Goal: Task Accomplishment & Management: Complete application form

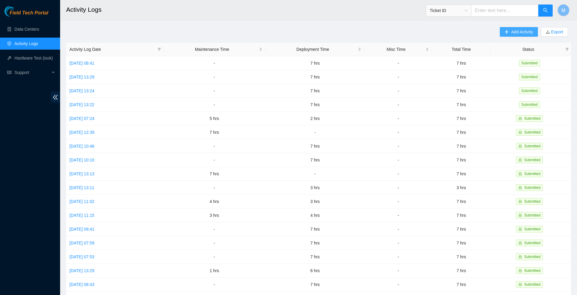
click at [518, 32] on span "Add Activity" at bounding box center [522, 32] width 22 height 7
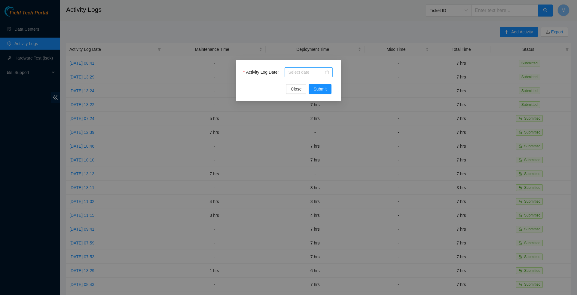
click at [326, 71] on div at bounding box center [308, 72] width 41 height 7
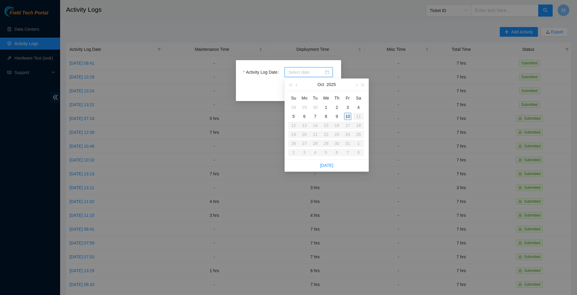
type input "2025-10-03"
type input "[DATE]"
click at [345, 116] on div "10" at bounding box center [347, 116] width 7 height 7
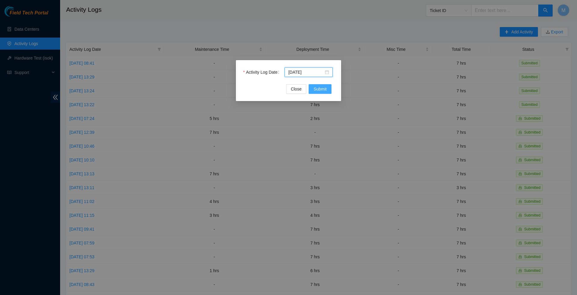
click at [316, 90] on span "Submit" at bounding box center [319, 89] width 13 height 7
click at [148, 0] on div "Activity Log Date [DATE] Close Submit" at bounding box center [288, 147] width 577 height 295
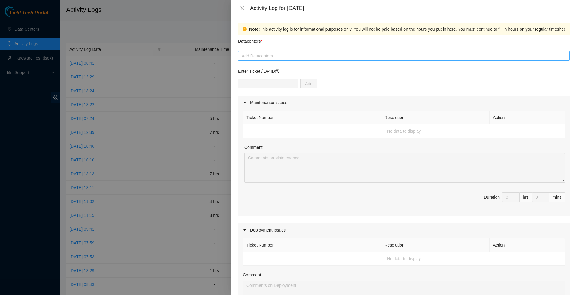
click at [277, 54] on div at bounding box center [403, 55] width 329 height 7
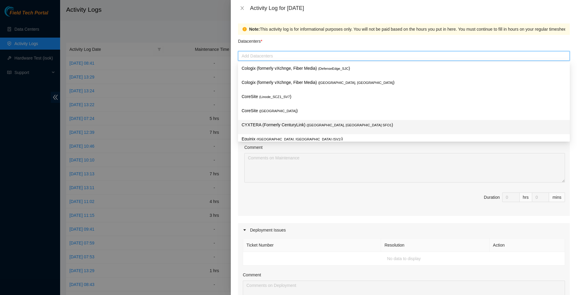
click at [275, 122] on p "CYXTERA (Formerly CenturyLink) ( [GEOGRAPHIC_DATA], [GEOGRAPHIC_DATA] SFO1 )" at bounding box center [403, 124] width 324 height 7
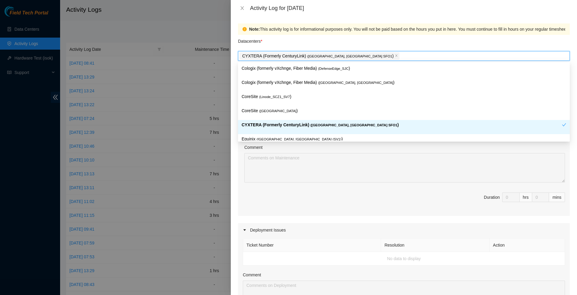
click at [278, 225] on div "Maintenance Issues Ticket Number Resolution Action No data to display Comment D…" at bounding box center [404, 264] width 332 height 339
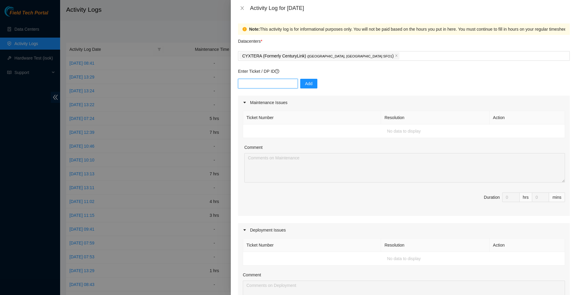
click at [286, 87] on input "text" at bounding box center [268, 84] width 60 height 10
paste input "DP80775"
type input "DP80775"
click at [312, 84] on span "Add" at bounding box center [309, 83] width 8 height 7
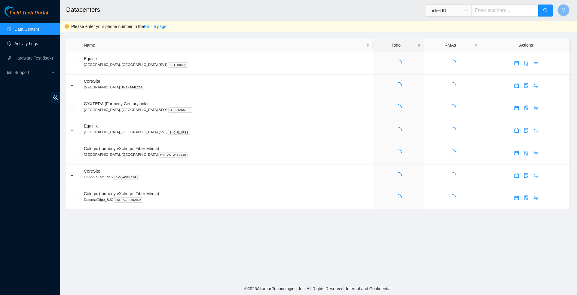
click at [29, 46] on link "Activity Logs" at bounding box center [26, 43] width 24 height 5
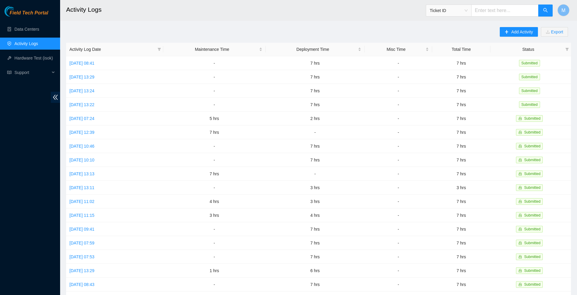
click at [517, 37] on div "Add Activity Export" at bounding box center [534, 35] width 71 height 16
click at [517, 34] on span "Add Activity" at bounding box center [522, 32] width 22 height 7
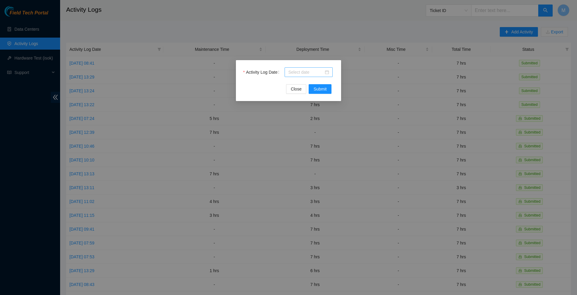
click at [326, 74] on div at bounding box center [308, 72] width 41 height 7
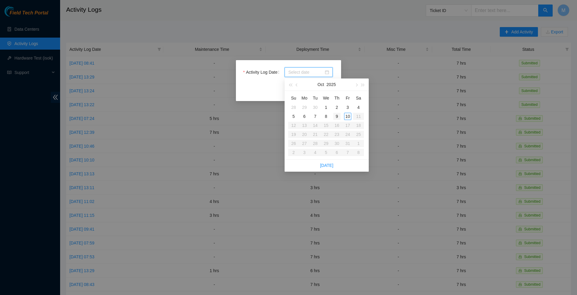
type input "[DATE]"
click at [347, 116] on div "10" at bounding box center [347, 116] width 7 height 7
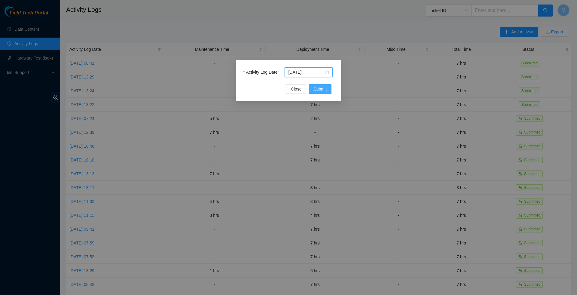
click at [321, 89] on span "Submit" at bounding box center [319, 89] width 13 height 7
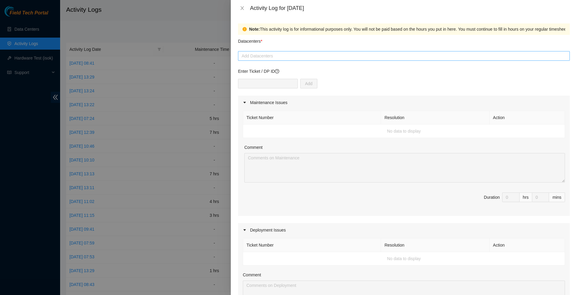
click at [313, 54] on div at bounding box center [403, 55] width 329 height 7
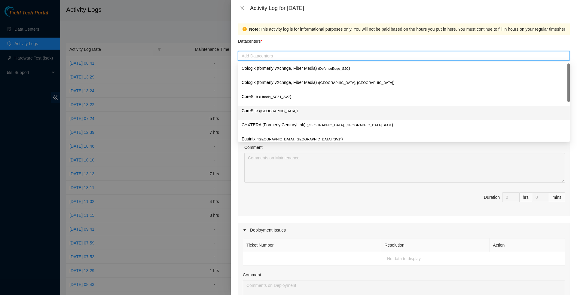
click at [280, 120] on div "CYXTERA (Formerly CenturyLink) ( [GEOGRAPHIC_DATA], [GEOGRAPHIC_DATA] SFO1 )" at bounding box center [404, 127] width 332 height 14
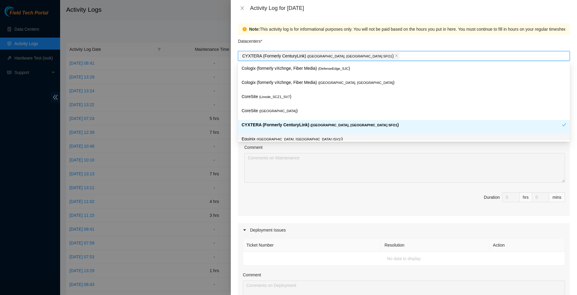
click at [273, 216] on div "Ticket Number Resolution Action No data to display Comment Duration 0 hrs 0 mins" at bounding box center [404, 162] width 332 height 106
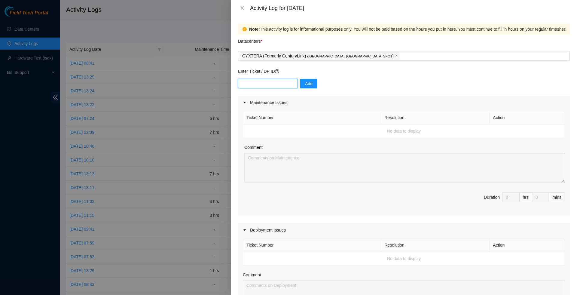
click at [294, 86] on input "text" at bounding box center [268, 84] width 60 height 10
paste input "DP80775"
type input "DP80775"
click at [311, 85] on span "Add" at bounding box center [309, 83] width 8 height 7
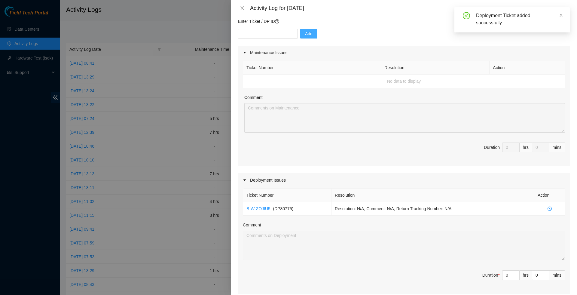
scroll to position [68, 0]
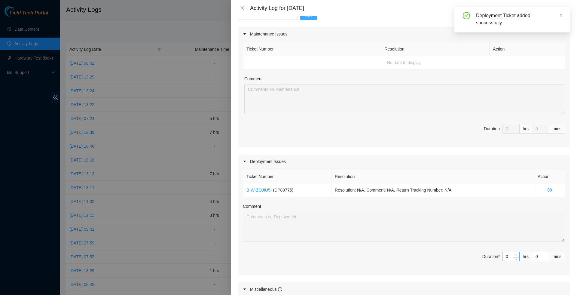
type input "1"
click at [516, 256] on icon "up" at bounding box center [516, 254] width 2 height 2
type input "2"
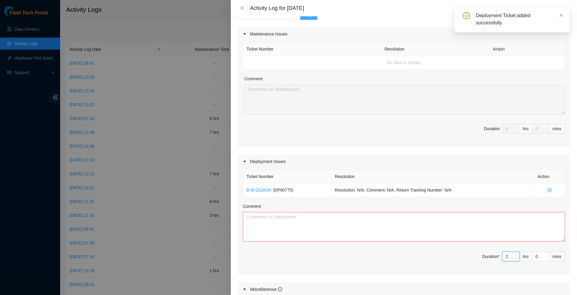
click at [516, 256] on icon "up" at bounding box center [516, 254] width 2 height 2
type input "3"
click at [516, 256] on icon "up" at bounding box center [516, 254] width 2 height 2
type input "4"
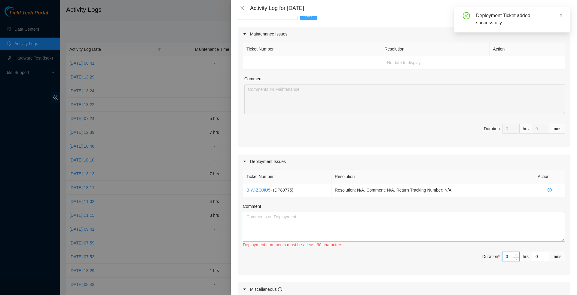
type input "4"
click at [516, 256] on icon "up" at bounding box center [516, 254] width 2 height 2
type input "5"
click at [516, 256] on icon "up" at bounding box center [516, 254] width 2 height 2
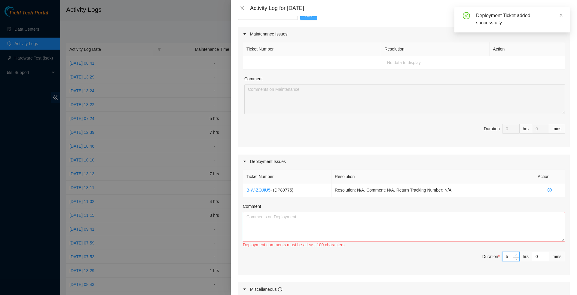
type input "6"
click at [516, 256] on icon "up" at bounding box center [516, 254] width 2 height 2
type input "7"
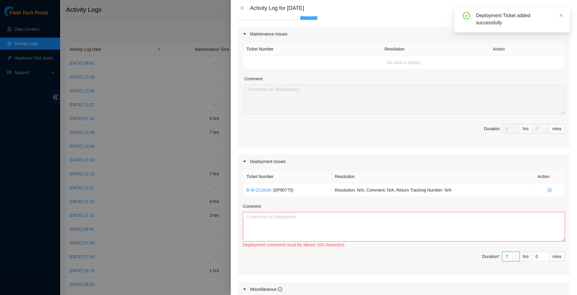
click at [516, 256] on icon "up" at bounding box center [516, 254] width 2 height 2
click at [289, 228] on textarea "Comment" at bounding box center [404, 226] width 322 height 29
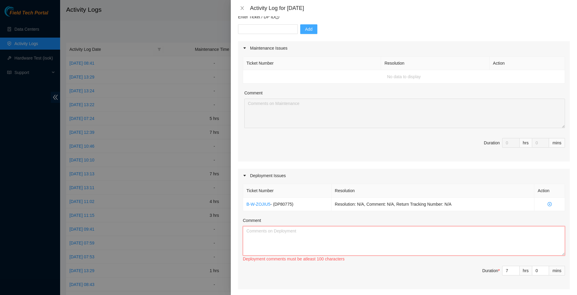
scroll to position [50, 0]
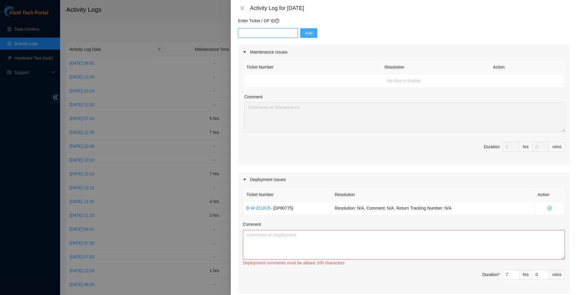
click at [272, 35] on input "text" at bounding box center [268, 33] width 60 height 10
paste input "DP80782"
type input "DP80782"
click at [311, 35] on span "Add" at bounding box center [309, 33] width 8 height 7
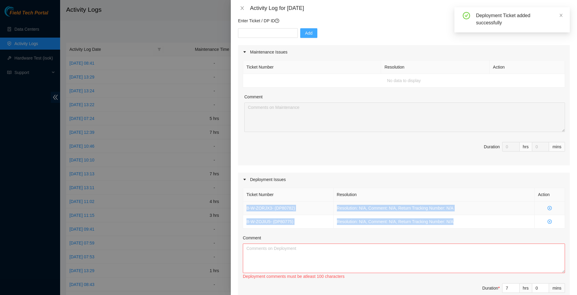
drag, startPoint x: 463, startPoint y: 229, endPoint x: 247, endPoint y: 210, distance: 216.2
click at [247, 210] on tbody "B-W-ZORJX3 - ( DP80782 ) Resolution: N/A, Comment: N/A, Return Tracking Number:…" at bounding box center [404, 214] width 322 height 27
copy tbody "B-W-ZORJX3 - ( DP80782 ) Resolution: N/A, Comment: N/A, Return Tracking Number:…"
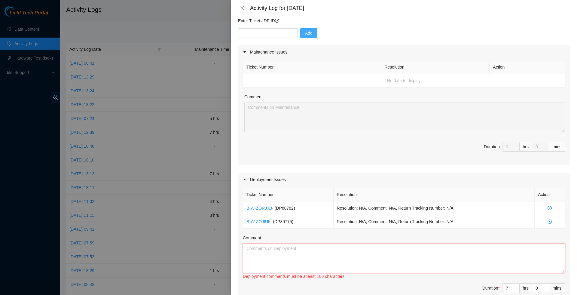
click at [286, 262] on textarea "Comment" at bounding box center [404, 257] width 322 height 29
paste textarea "B-W-ZORJX3 - (DP80782) Resolution: N/A, Comment: N/A, Return Tracking Number: N…"
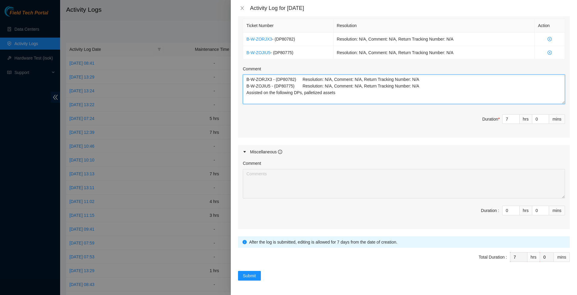
scroll to position [229, 0]
type textarea "B-W-ZORJX3 - (DP80782) Resolution: N/A, Comment: N/A, Return Tracking Number: N…"
click at [250, 277] on span "Submit" at bounding box center [249, 275] width 13 height 7
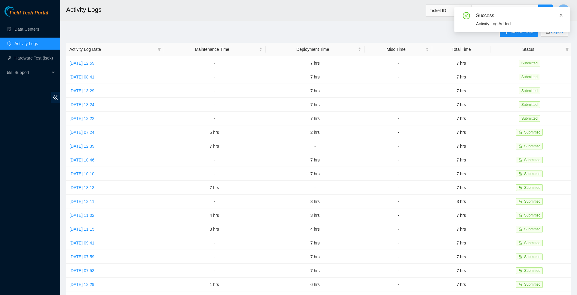
click at [561, 17] on icon "close" at bounding box center [561, 15] width 4 height 4
click at [94, 62] on link "[DATE] 12:59" at bounding box center [81, 63] width 25 height 5
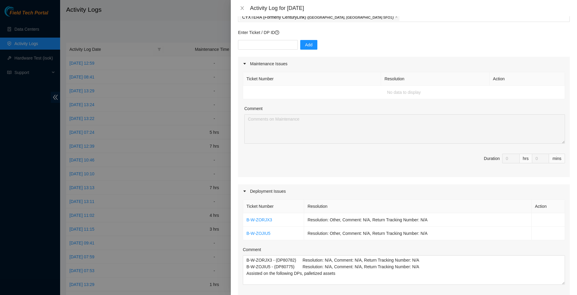
scroll to position [44, 0]
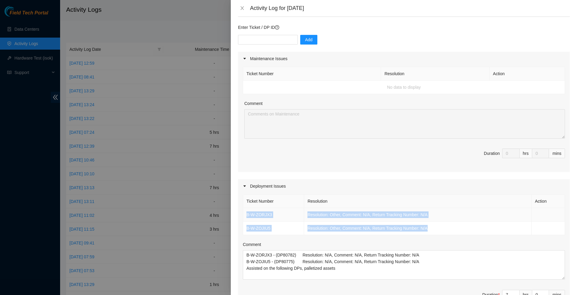
drag, startPoint x: 438, startPoint y: 234, endPoint x: 244, endPoint y: 219, distance: 194.9
click at [244, 219] on tbody "B-W-ZORJX3 Resolution: Other, Comment: N/A, Return Tracking Number: N/A B-W-ZOJ…" at bounding box center [404, 221] width 322 height 27
copy tbody "B-W-ZORJX3 Resolution: Other, Comment: N/A, Return Tracking Number: N/A B-W-ZOJ…"
click at [242, 6] on icon "close" at bounding box center [242, 8] width 5 height 5
